Goal: Information Seeking & Learning: Learn about a topic

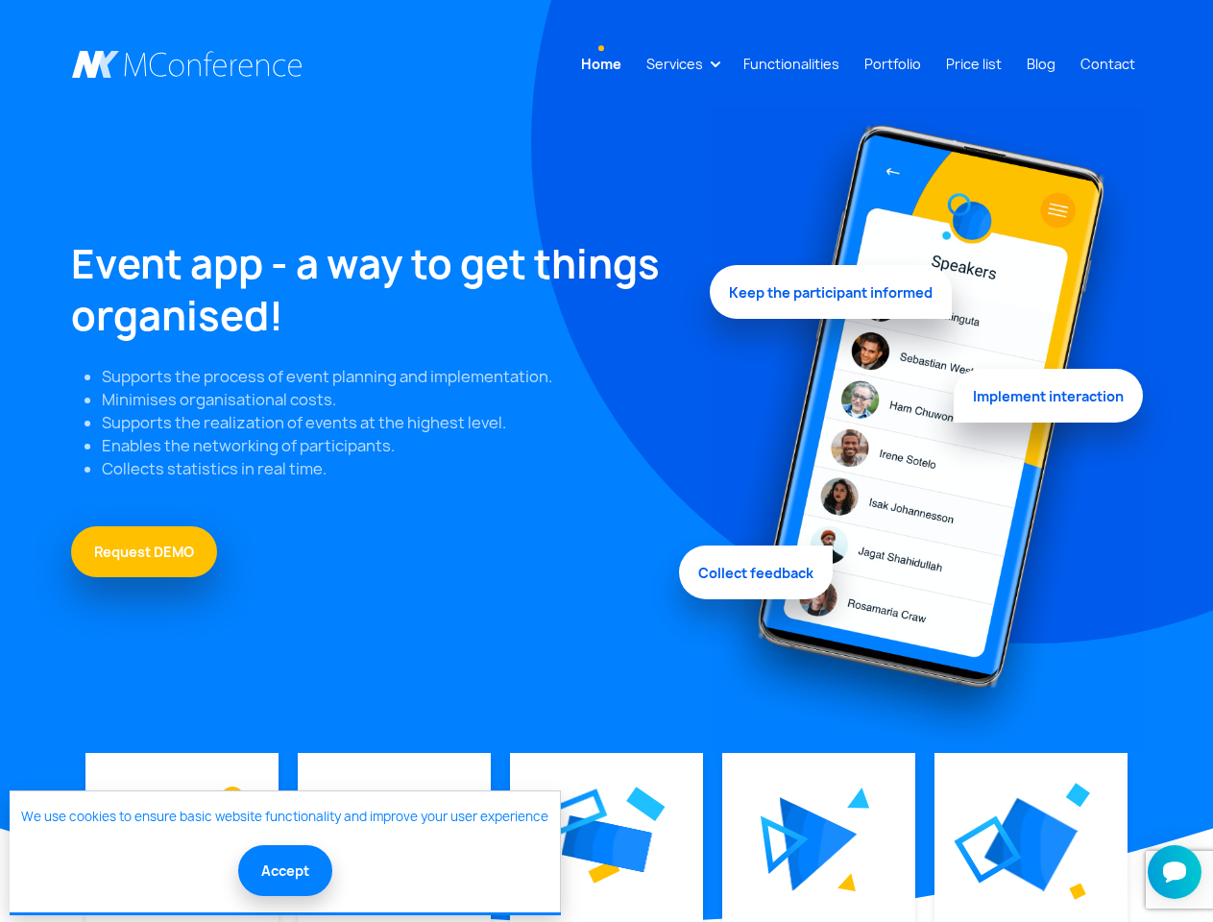
click at [678, 63] on link "Services" at bounding box center [675, 64] width 72 height 36
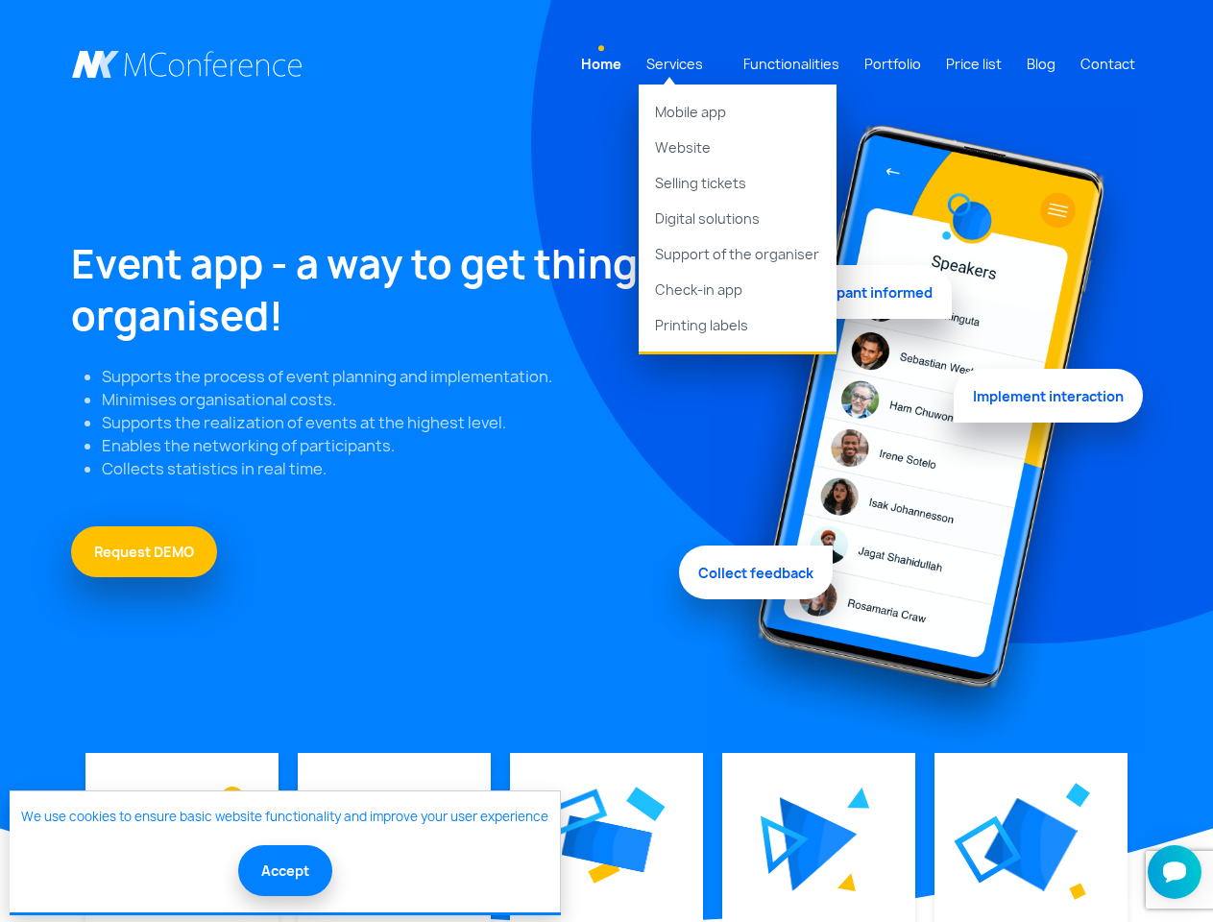
click at [606, 844] on img at bounding box center [606, 844] width 91 height 58
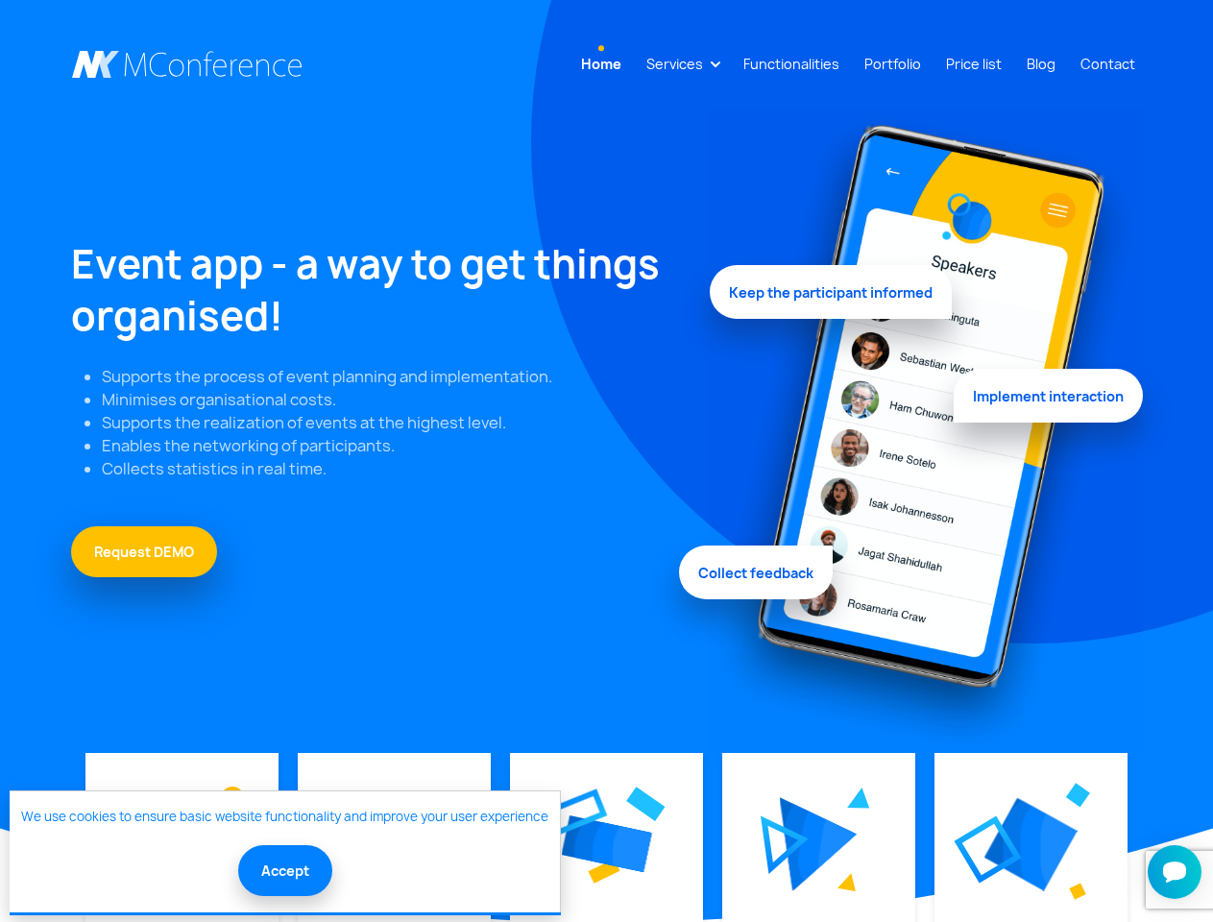
click at [818, 844] on img at bounding box center [819, 844] width 78 height 94
click at [1030, 844] on img at bounding box center [1030, 844] width 93 height 93
click at [283, 870] on button "Accept" at bounding box center [285, 870] width 94 height 51
